Goal: Task Accomplishment & Management: Use online tool/utility

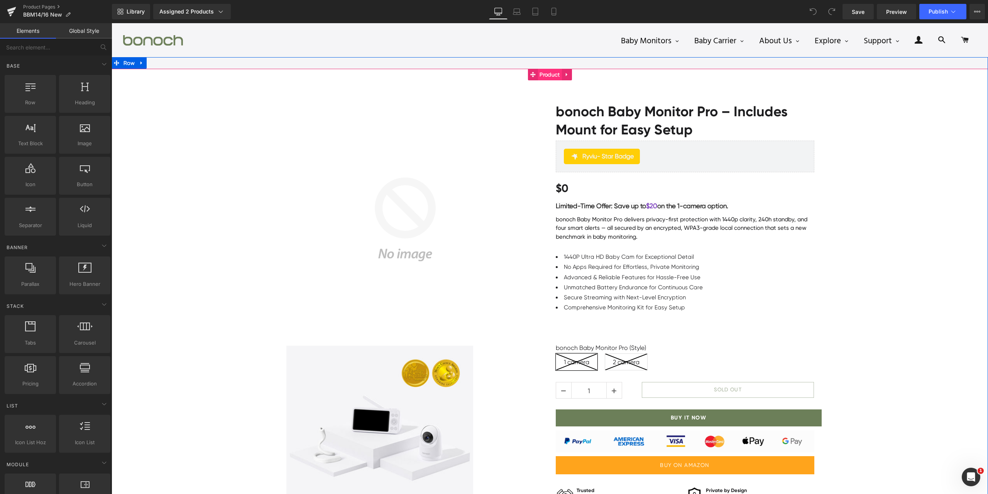
click at [547, 76] on span "Product" at bounding box center [550, 75] width 24 height 12
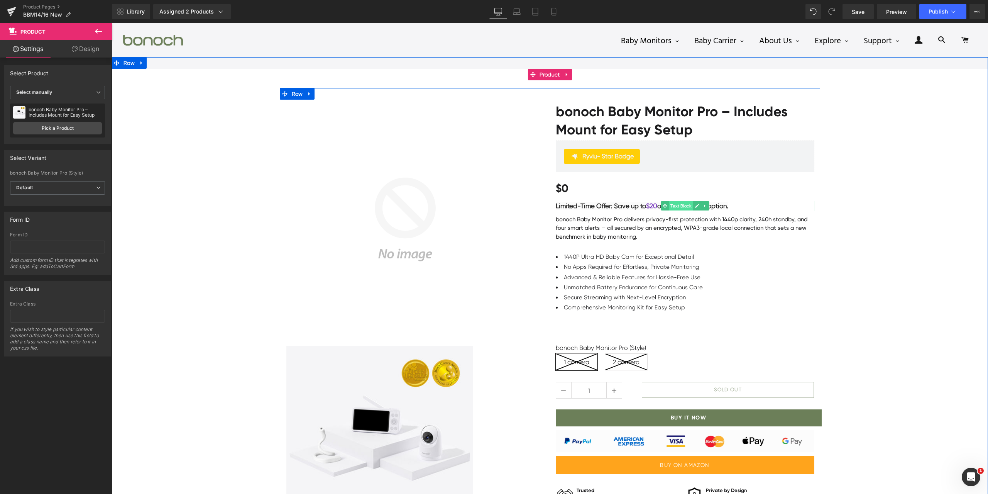
click at [676, 207] on span "Text Block" at bounding box center [681, 205] width 24 height 9
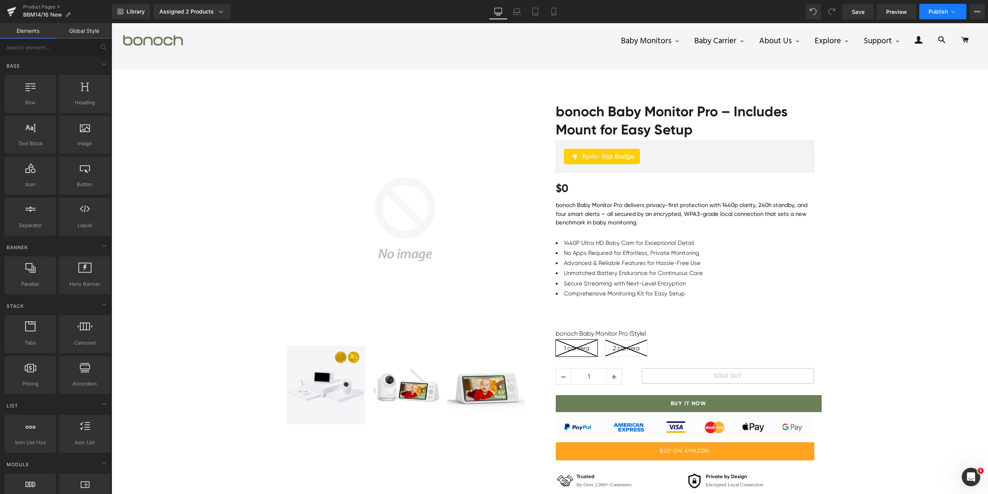
click at [938, 11] on span "Publish" at bounding box center [938, 11] width 19 height 6
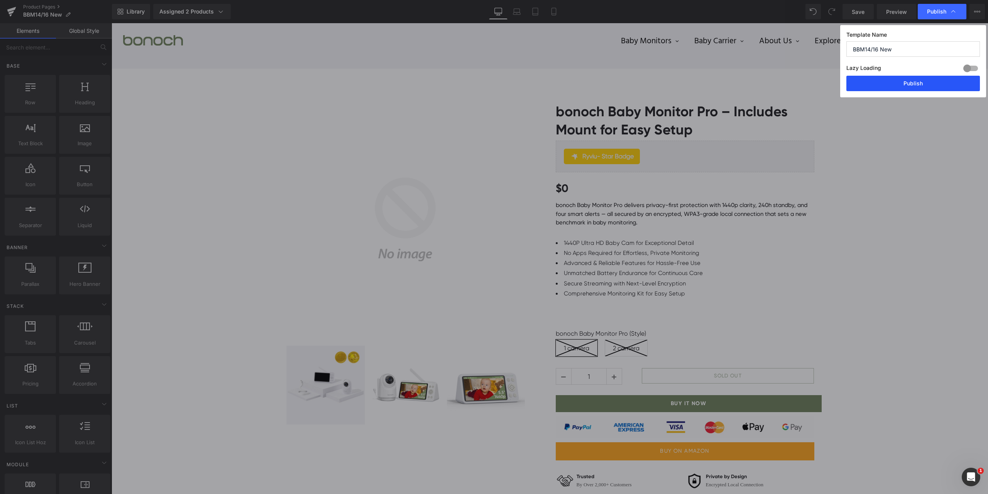
click at [916, 78] on button "Publish" at bounding box center [914, 83] width 134 height 15
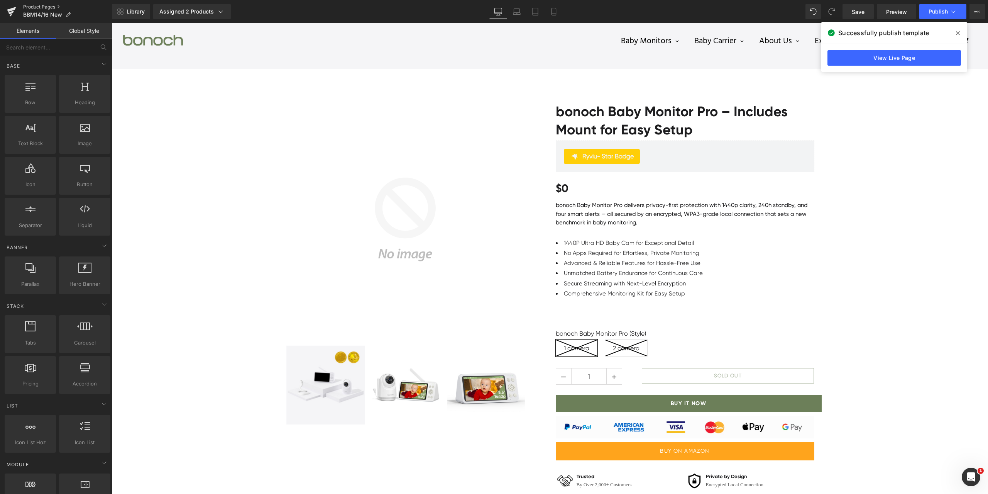
click at [48, 6] on link "Product Pages" at bounding box center [67, 7] width 89 height 6
